Goal: Find specific page/section: Find specific page/section

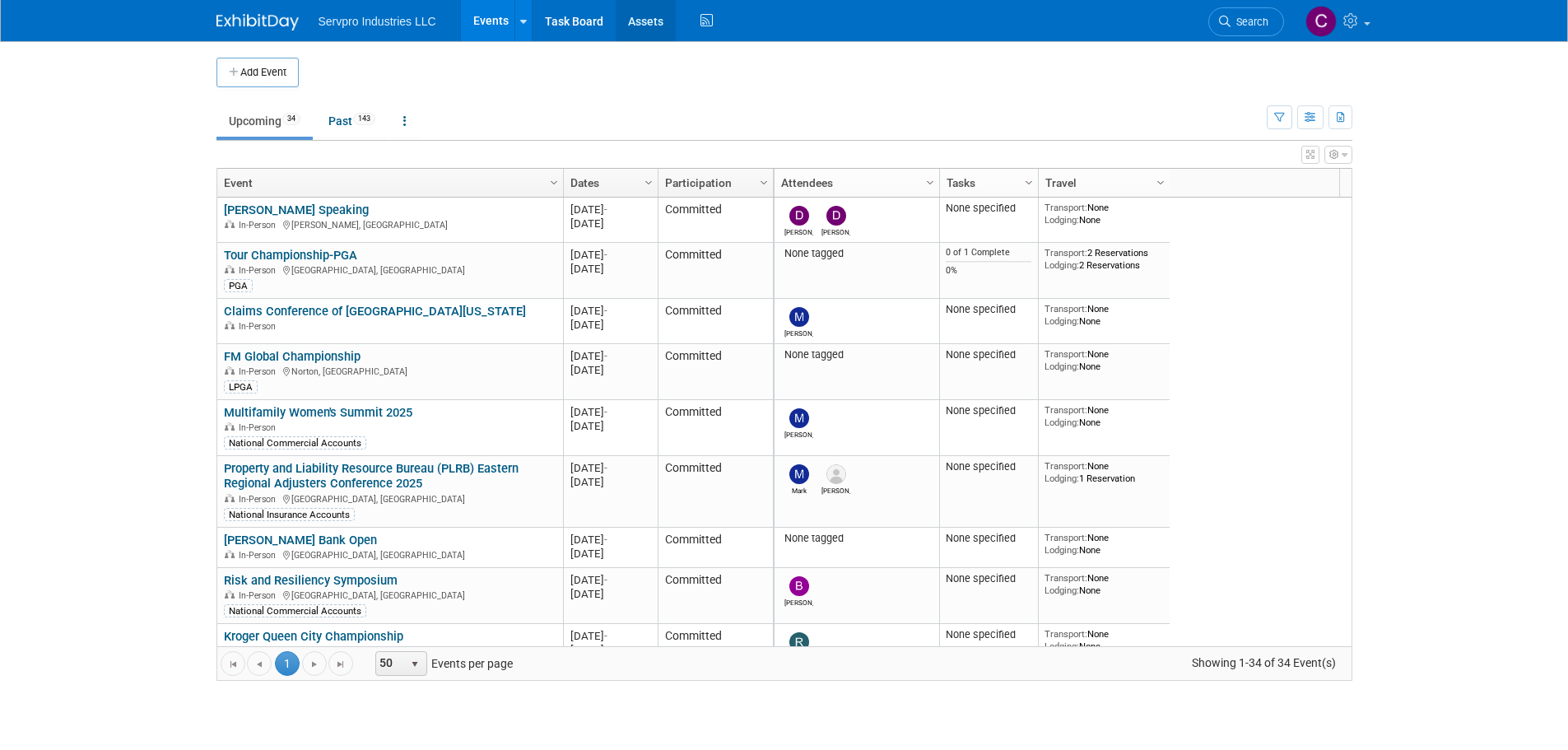
click at [638, 21] on link "Assets" at bounding box center [646, 21] width 60 height 41
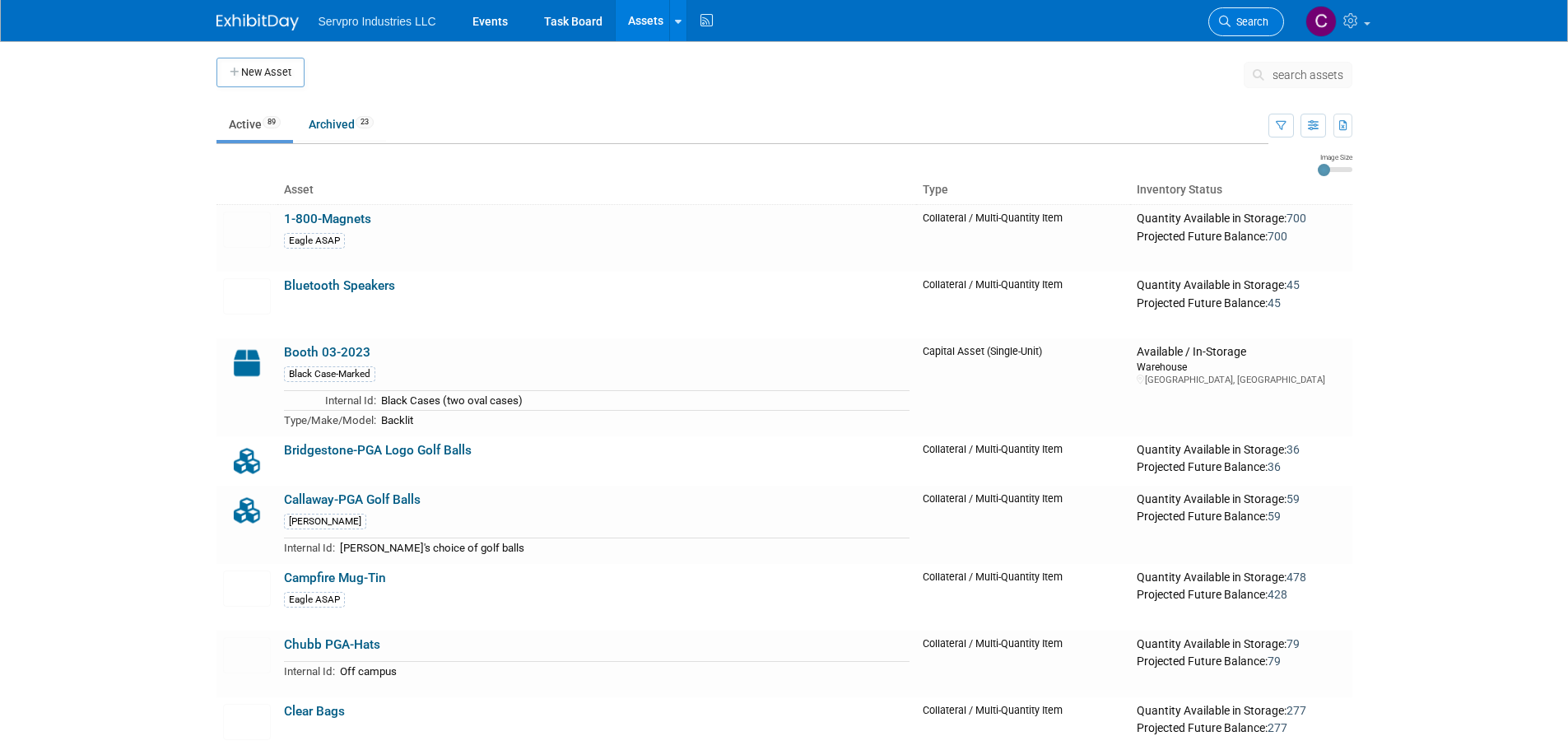
click at [1260, 16] on span "Search" at bounding box center [1250, 22] width 38 height 12
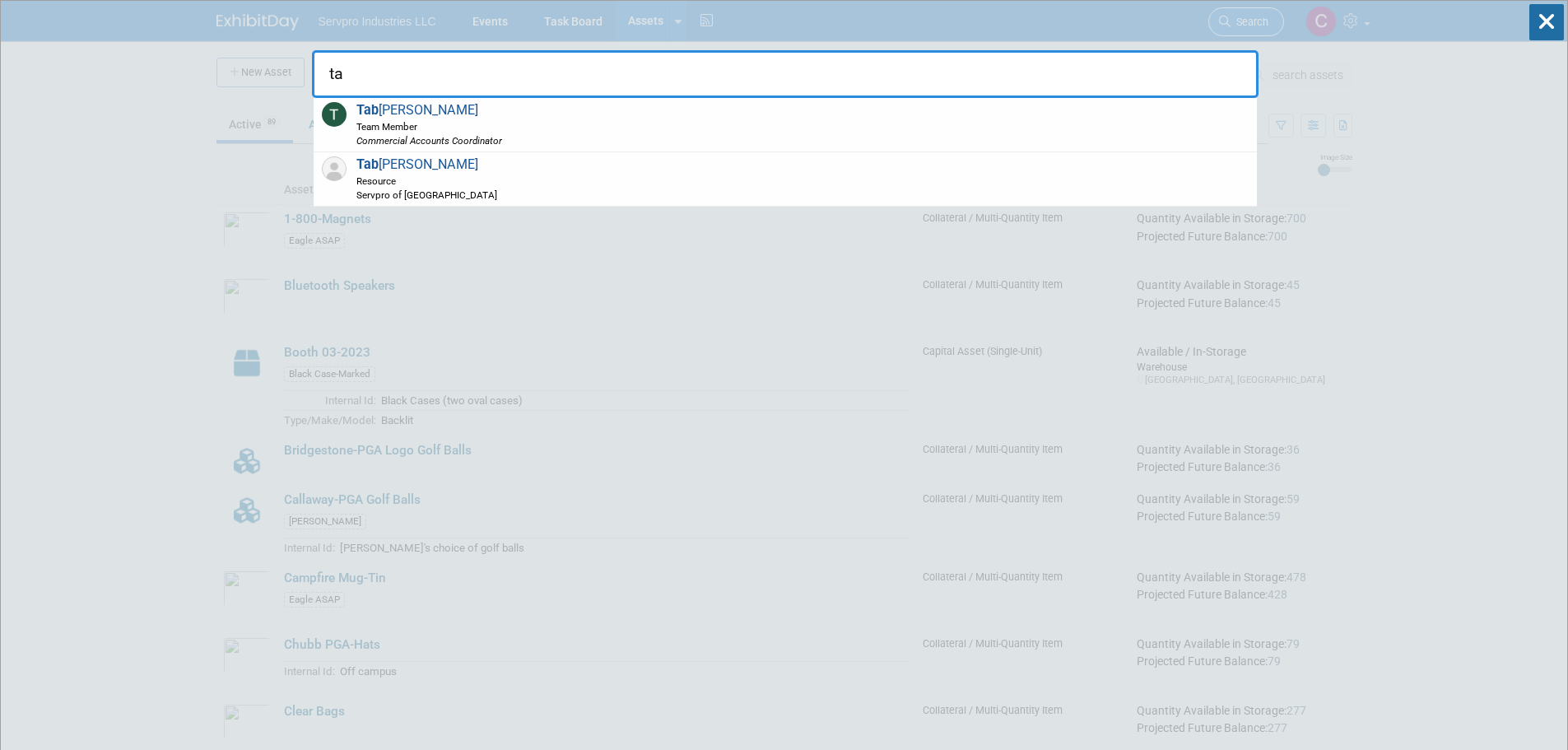
type input "t"
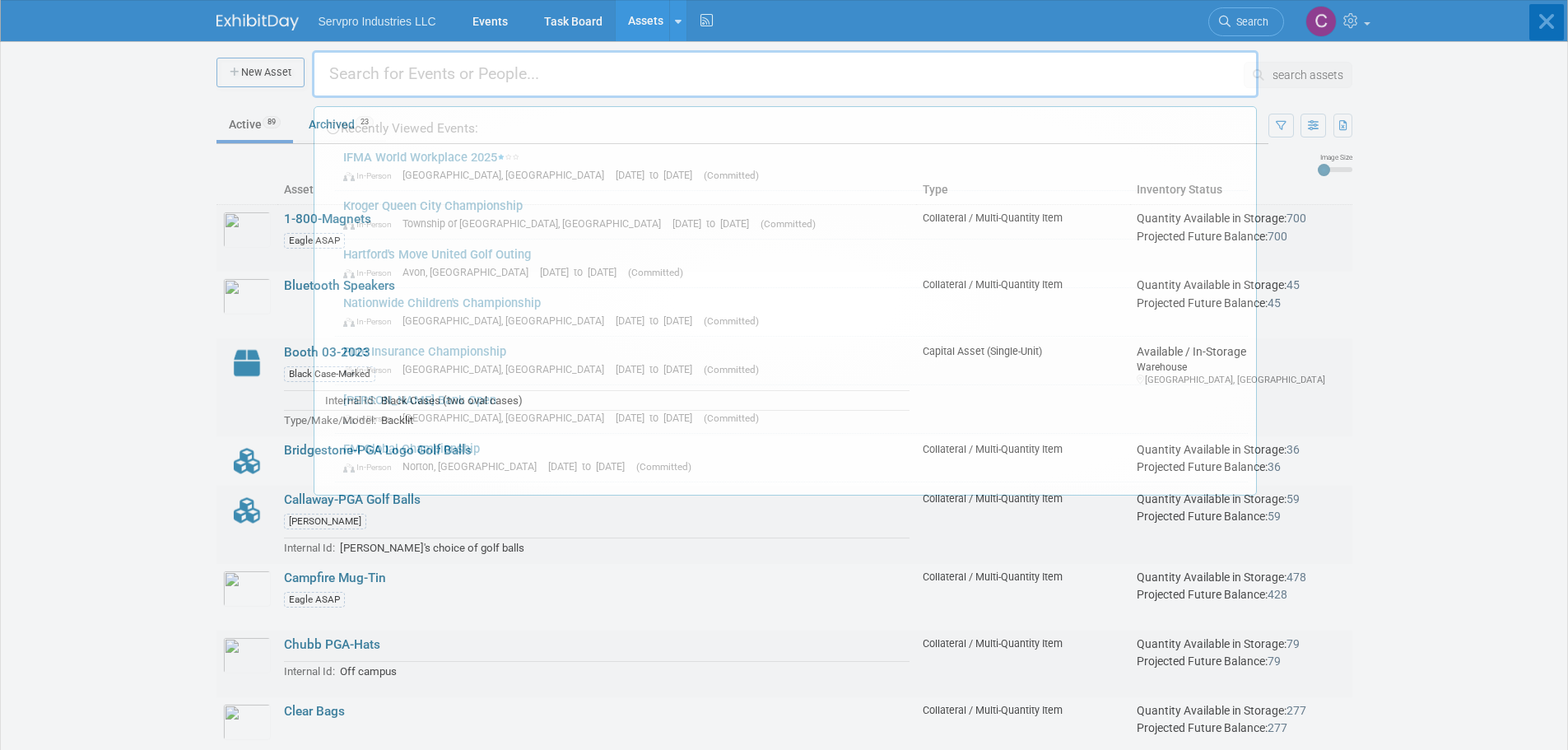
click at [136, 569] on body "Servpro Industries LLC Events Task Board Assets New Asset Search Assets Bulk Up…" at bounding box center [784, 375] width 1568 height 750
